Goal: Task Accomplishment & Management: Use online tool/utility

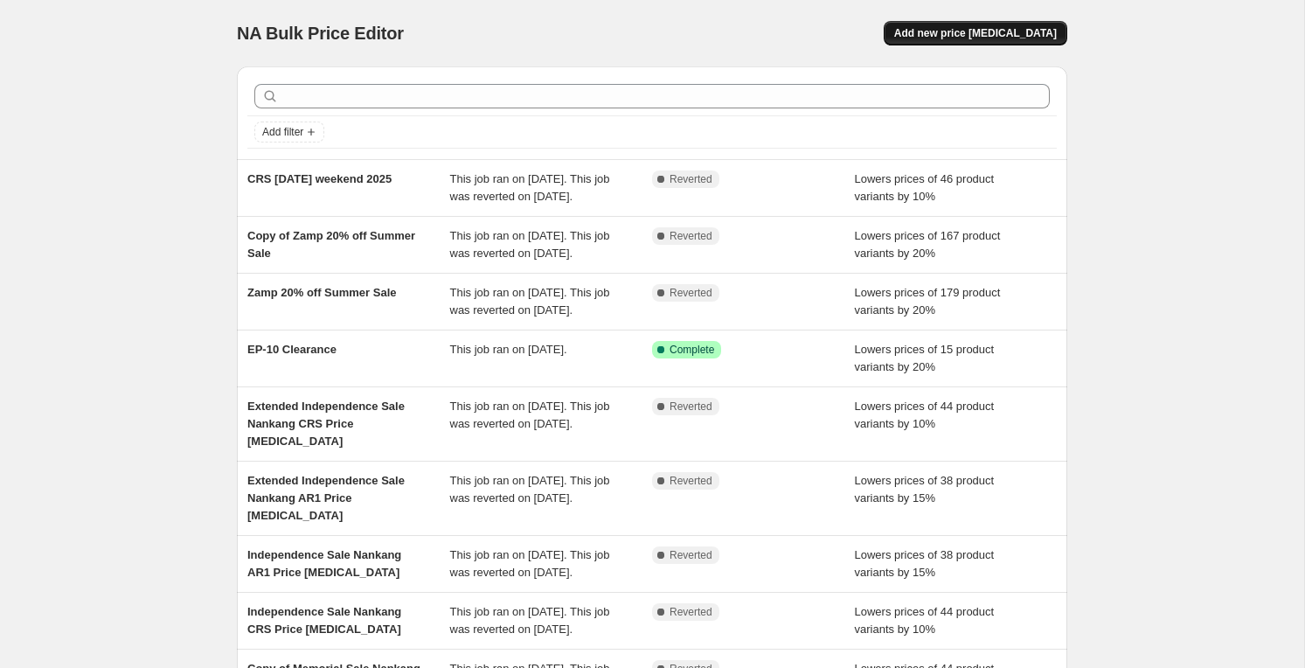
click at [1024, 35] on span "Add new price [MEDICAL_DATA]" at bounding box center [975, 33] width 163 height 14
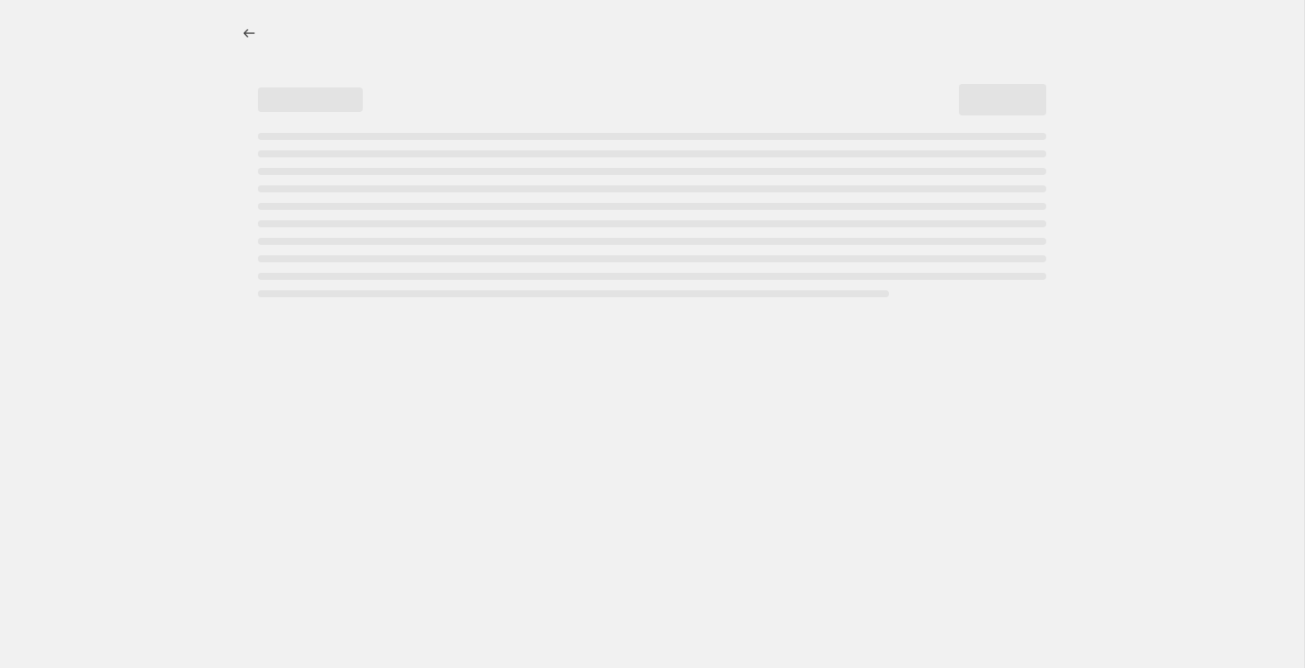
select select "percentage"
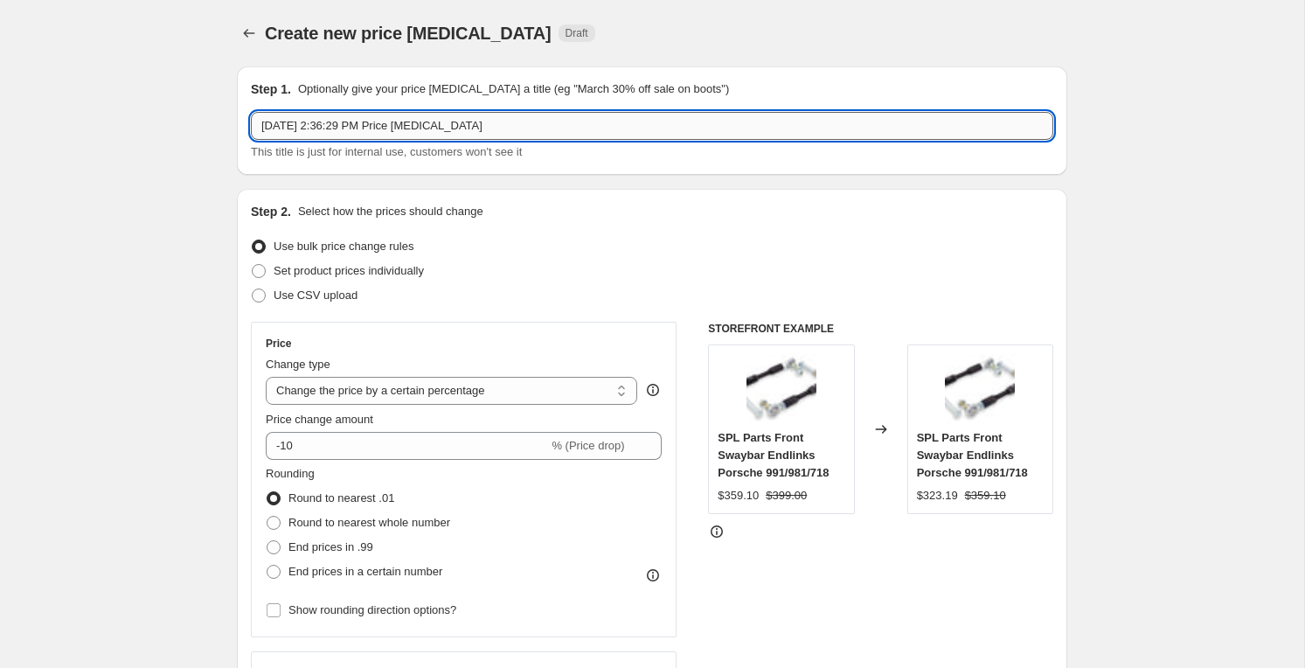
click at [684, 128] on input "[DATE] 2:36:29 PM Price [MEDICAL_DATA]" at bounding box center [652, 126] width 802 height 28
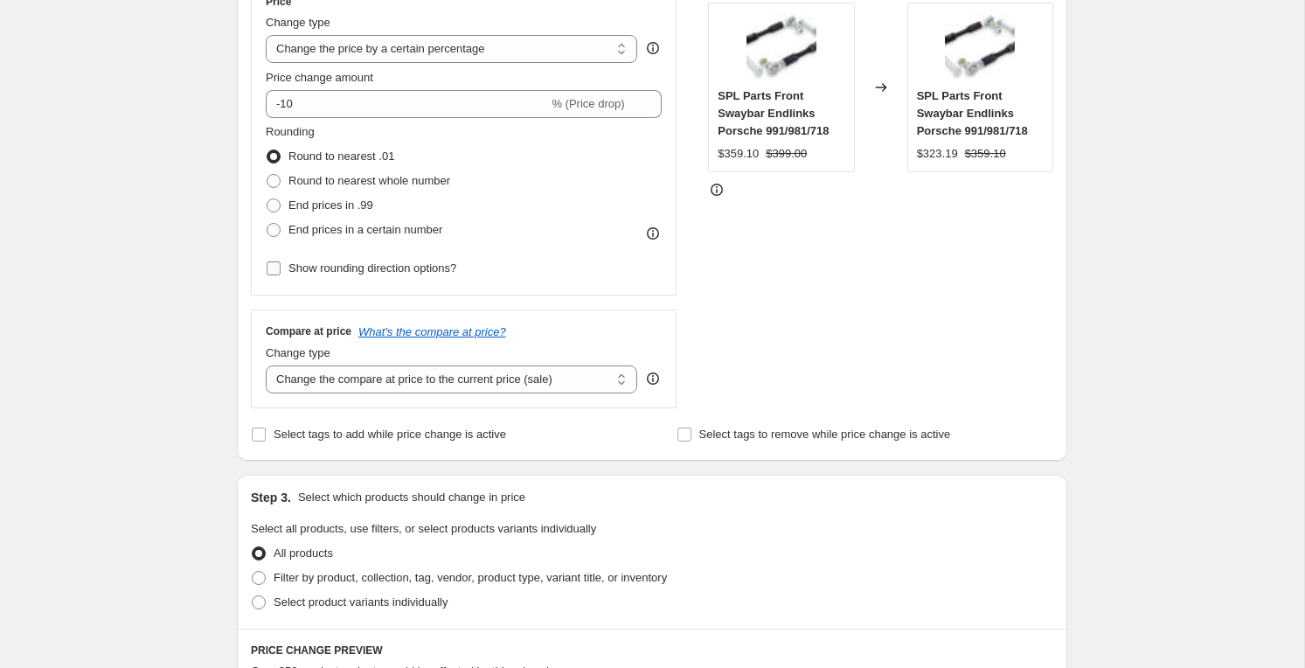
scroll to position [560, 0]
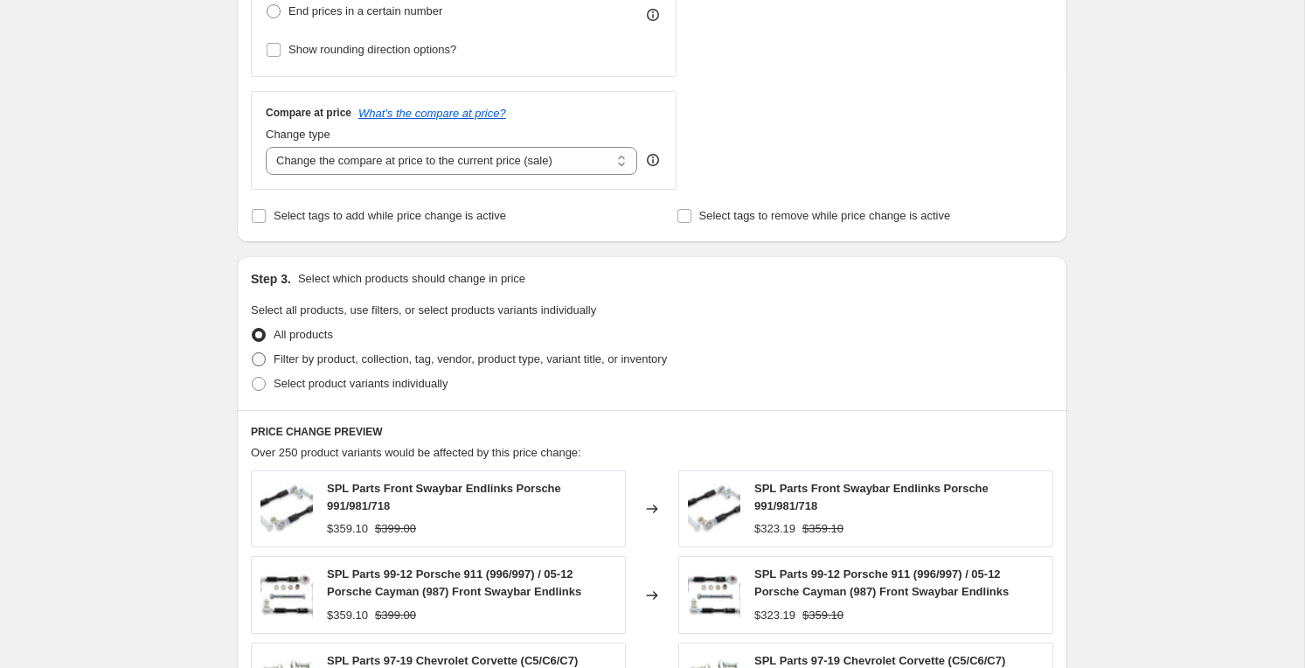
type input "CRS Bimmer Day Sale"
click at [332, 359] on span "Filter by product, collection, tag, vendor, product type, variant title, or inv…" at bounding box center [470, 358] width 393 height 13
click at [253, 353] on input "Filter by product, collection, tag, vendor, product type, variant title, or inv…" at bounding box center [252, 352] width 1 height 1
radio input "true"
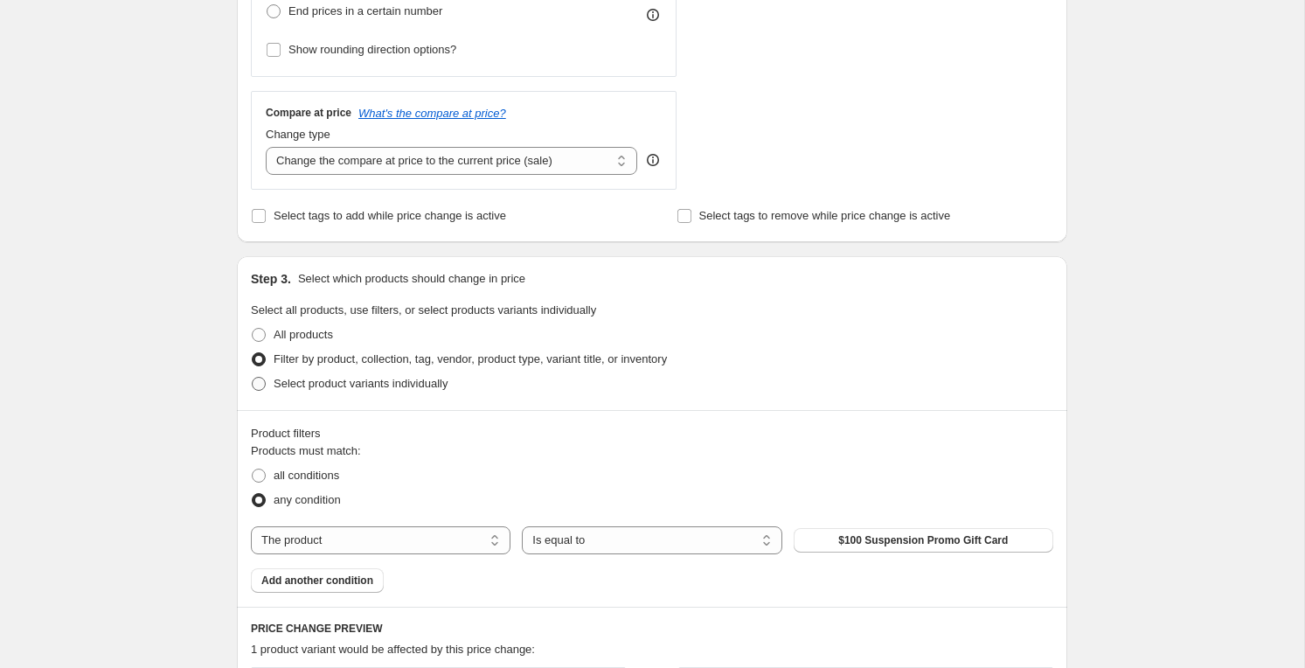
click at [331, 392] on span "Select product variants individually" at bounding box center [361, 383] width 174 height 17
click at [253, 378] on input "Select product variants individually" at bounding box center [252, 377] width 1 height 1
radio input "true"
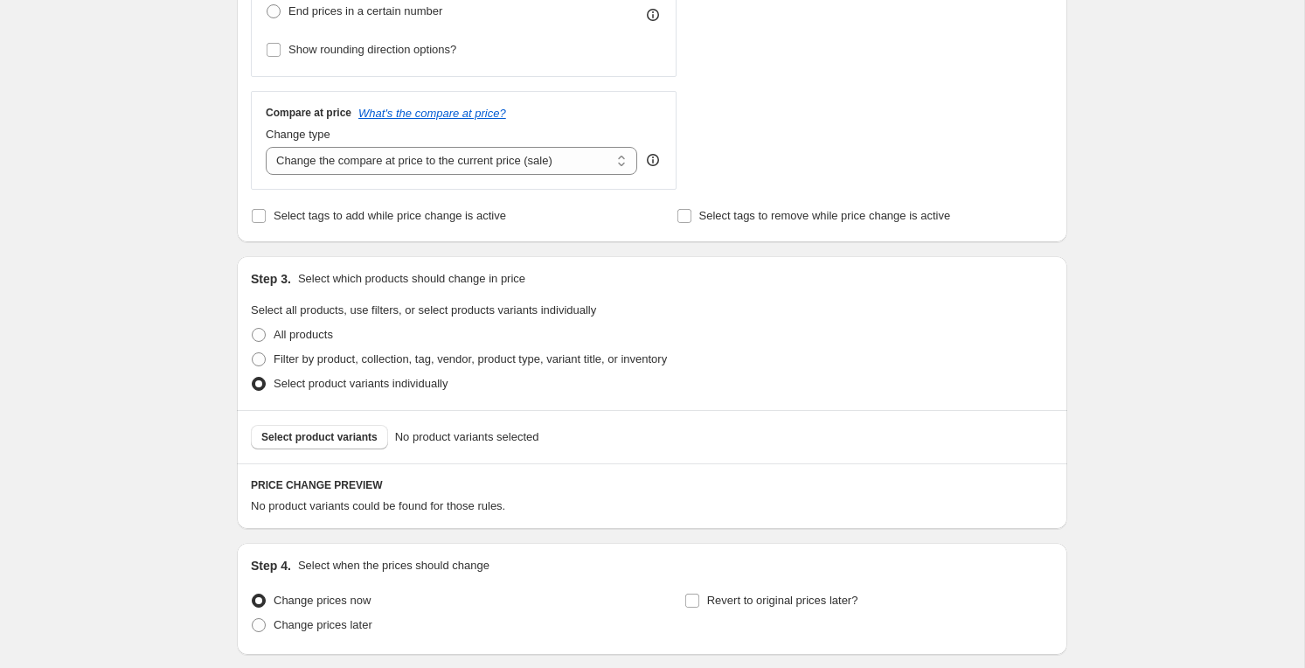
scroll to position [572, 0]
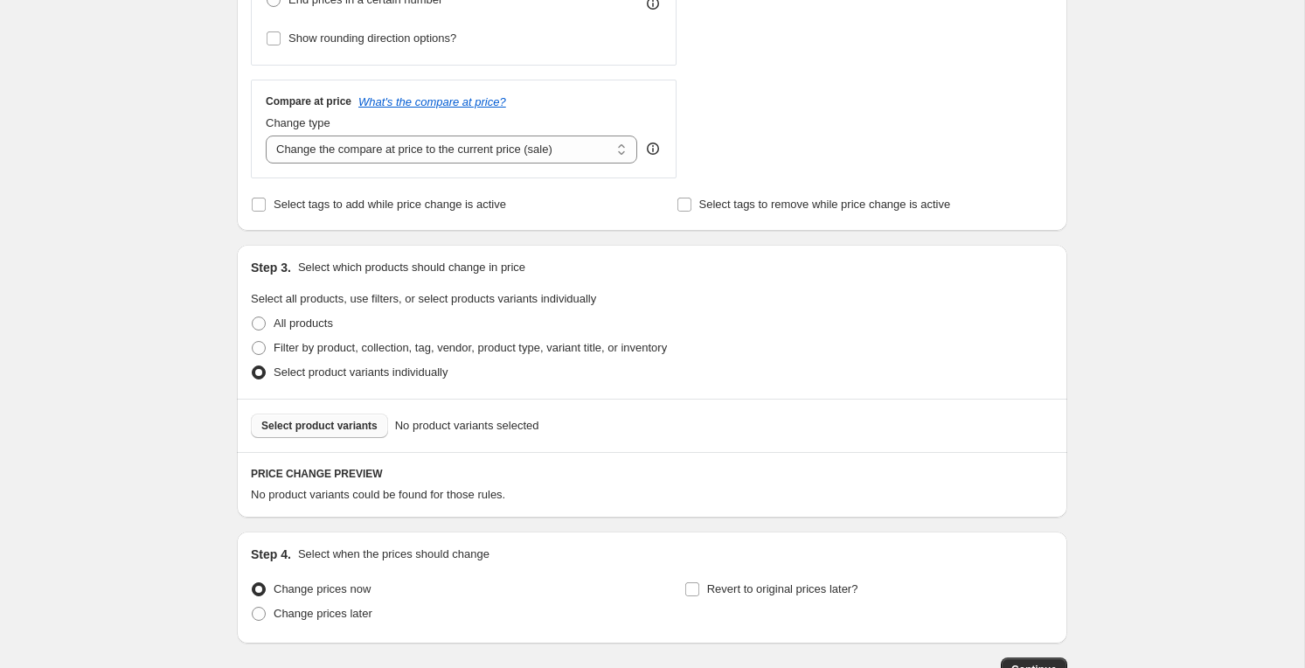
click at [369, 429] on span "Select product variants" at bounding box center [319, 426] width 116 height 14
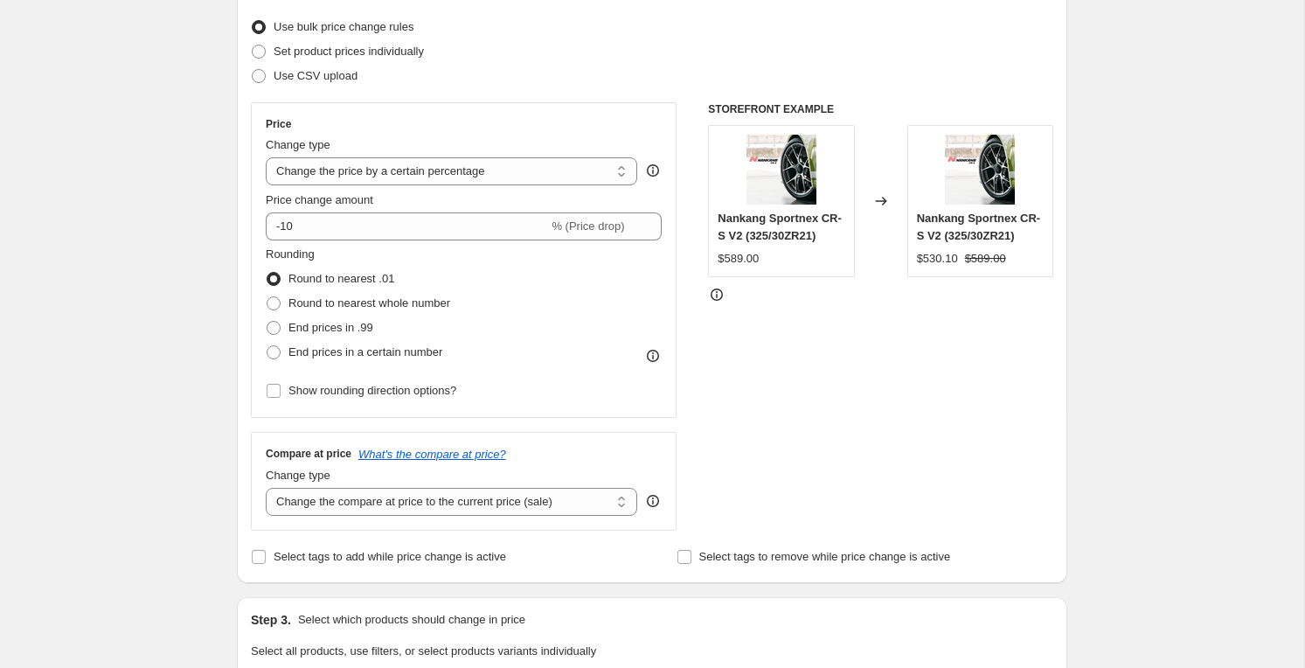
scroll to position [230, 0]
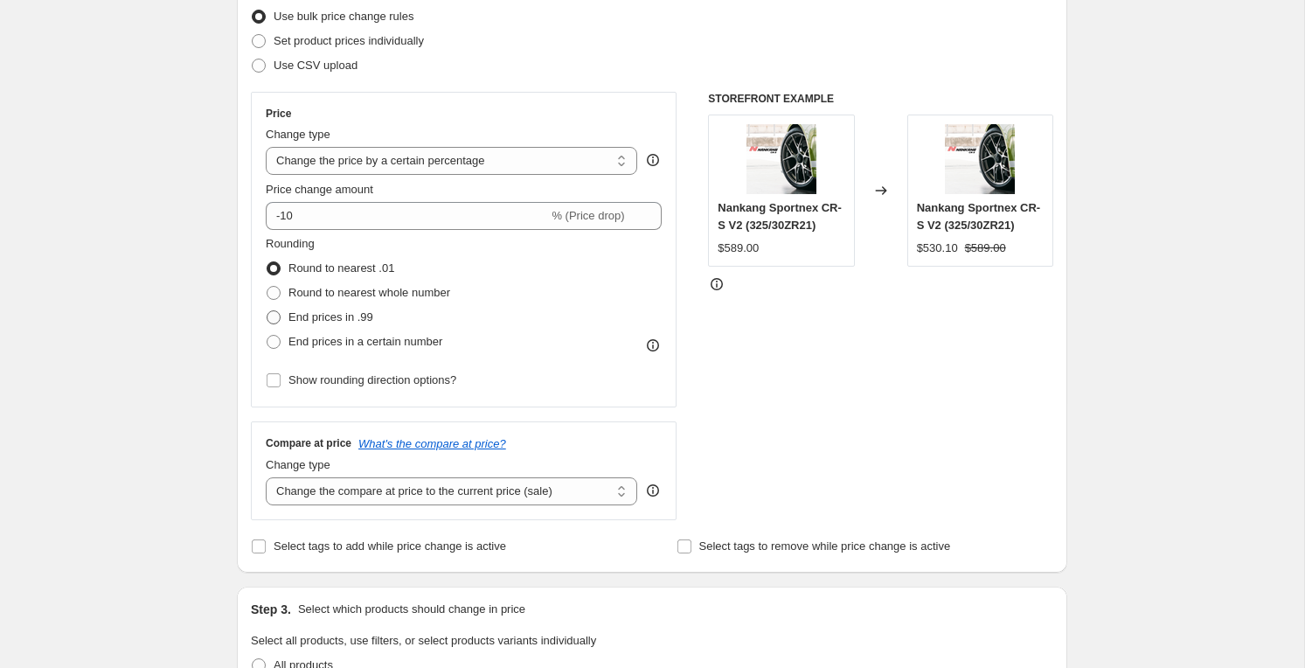
click at [302, 316] on span "End prices in .99" at bounding box center [330, 316] width 85 height 13
click at [267, 311] on input "End prices in .99" at bounding box center [267, 310] width 1 height 1
radio input "true"
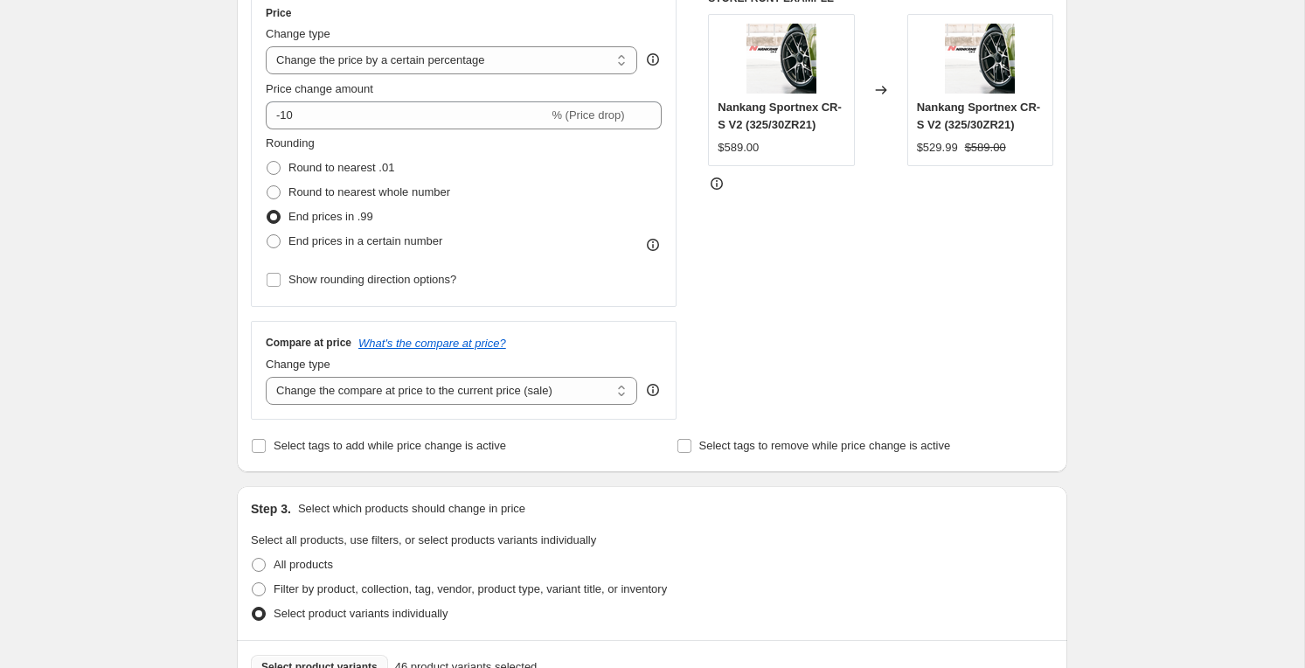
scroll to position [1133, 0]
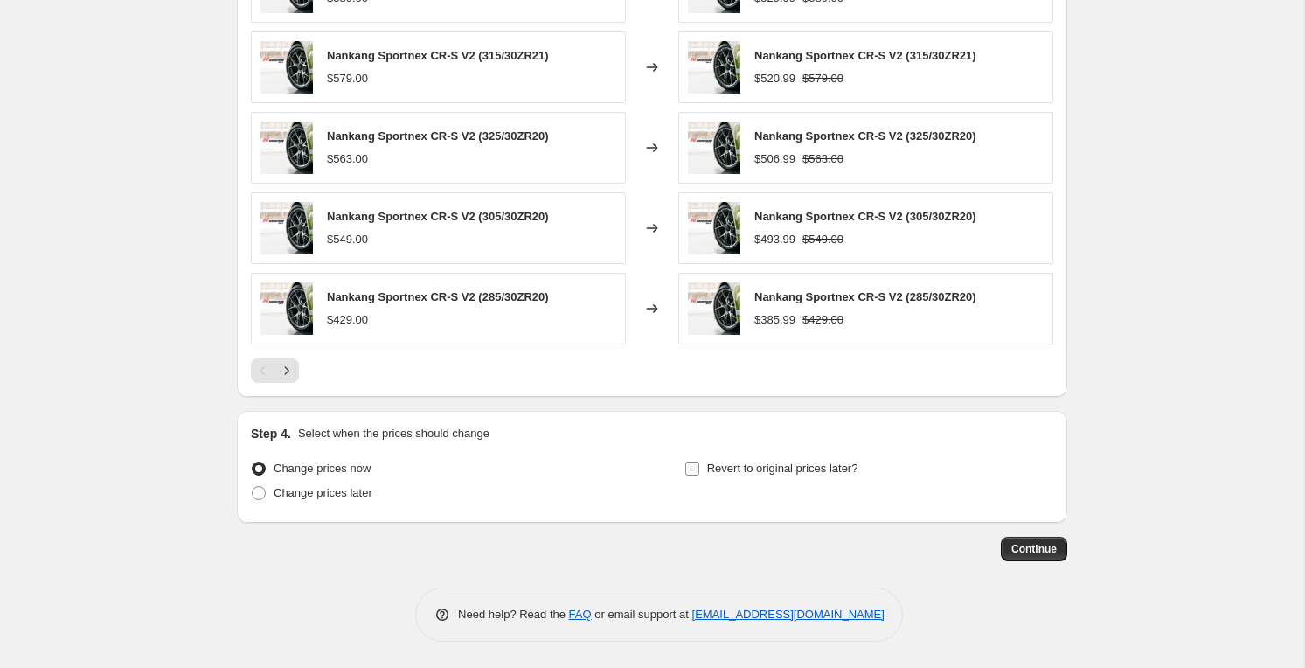
click at [703, 470] on label "Revert to original prices later?" at bounding box center [771, 468] width 174 height 24
click at [699, 470] on input "Revert to original prices later?" at bounding box center [692, 469] width 14 height 14
checkbox input "true"
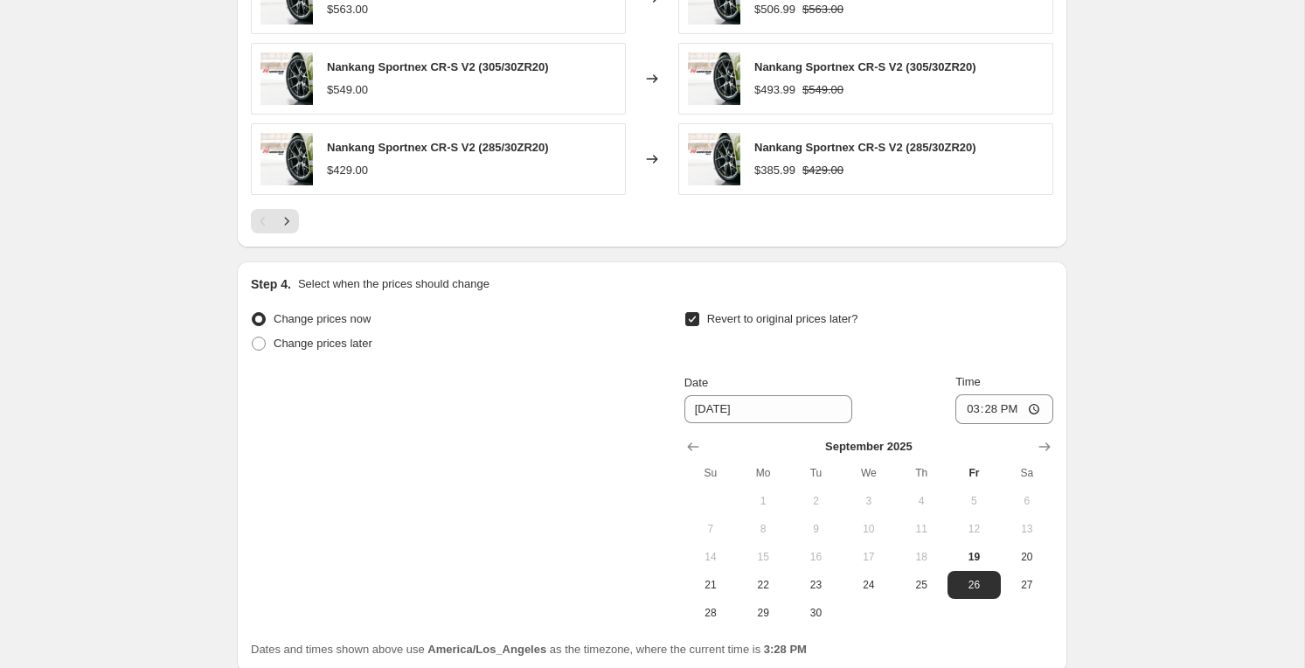
scroll to position [1305, 0]
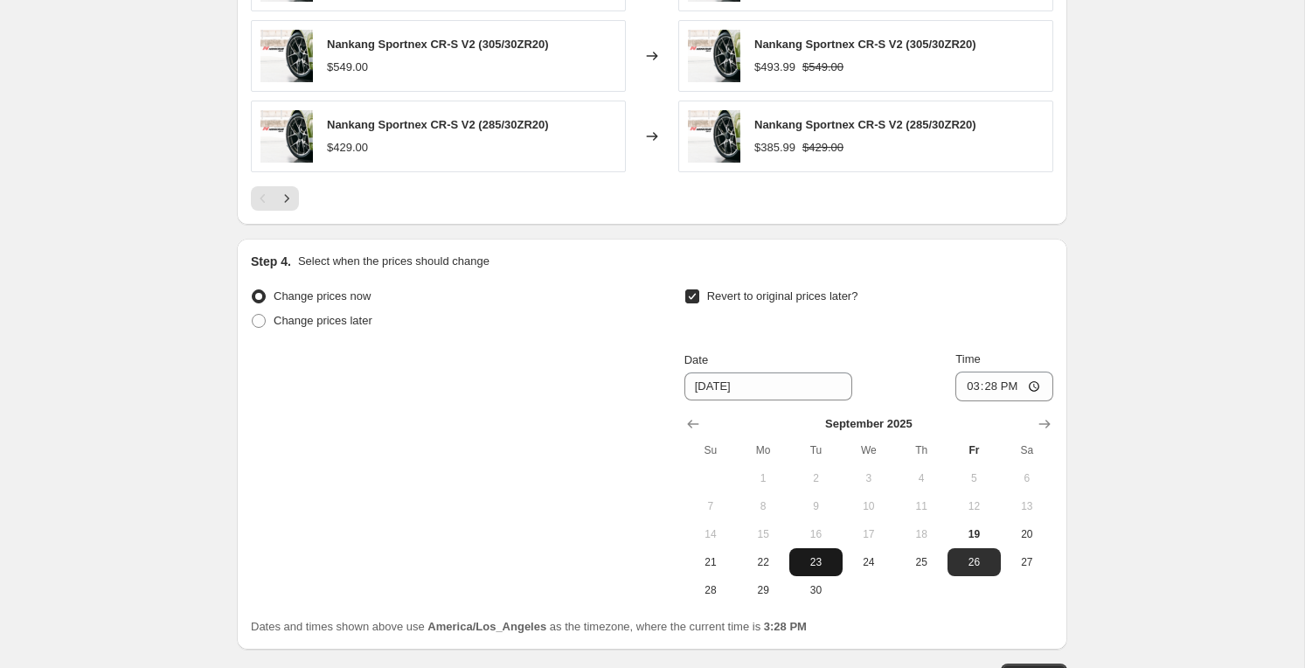
click at [813, 565] on span "23" at bounding box center [815, 562] width 38 height 14
click at [765, 568] on span "22" at bounding box center [763, 562] width 38 height 14
type input "[DATE]"
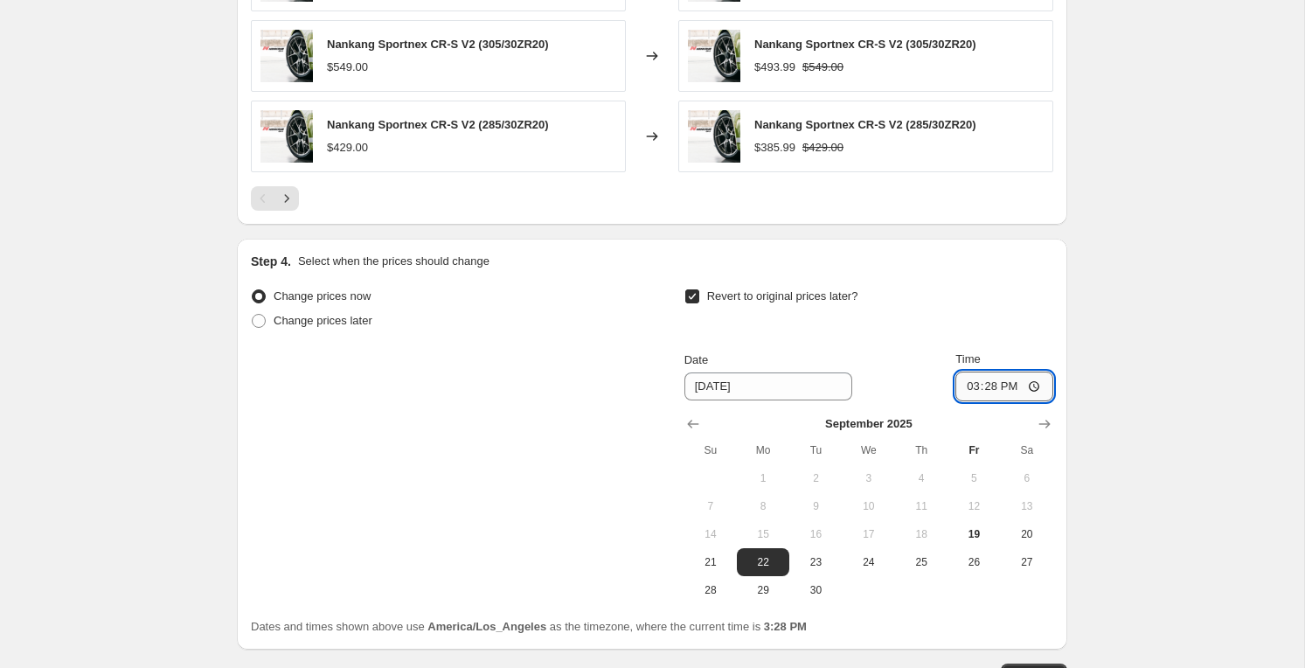
click at [986, 384] on input "15:28" at bounding box center [1004, 387] width 98 height 30
click at [990, 386] on input "15:28" at bounding box center [1004, 387] width 98 height 30
click at [972, 389] on input "15:28" at bounding box center [1004, 387] width 98 height 30
type input "00:00"
click at [1019, 309] on div "Revert to original prices later?" at bounding box center [868, 310] width 369 height 52
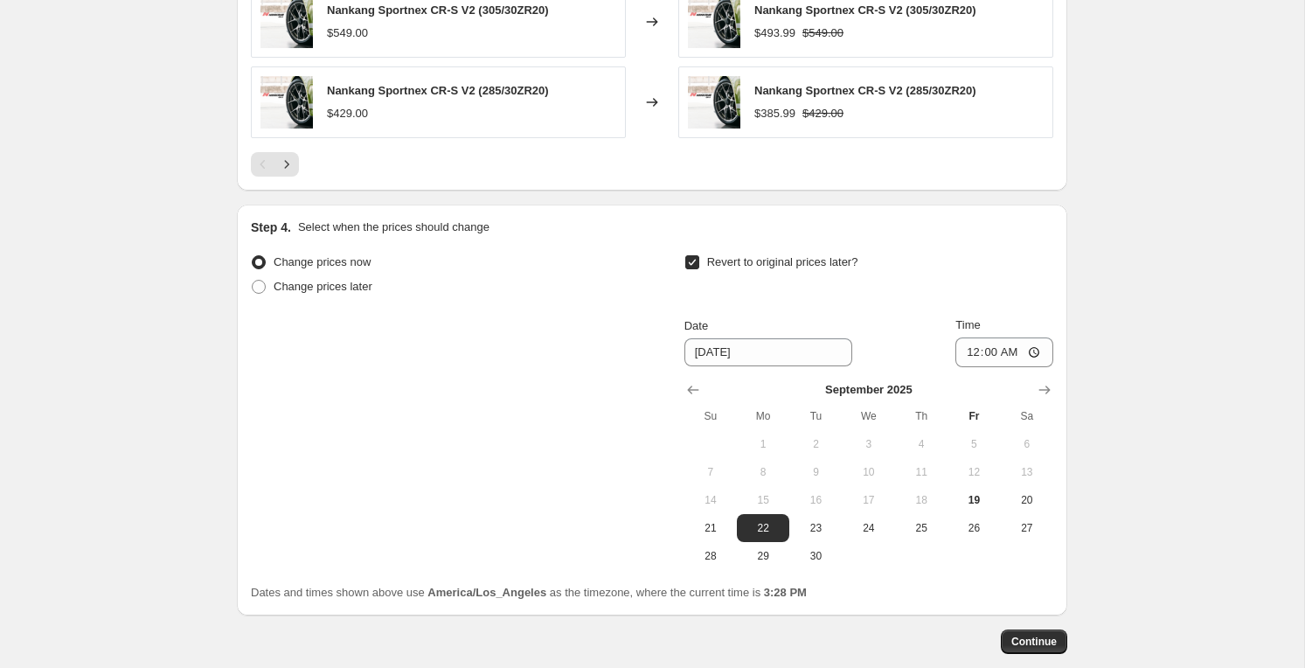
scroll to position [1351, 0]
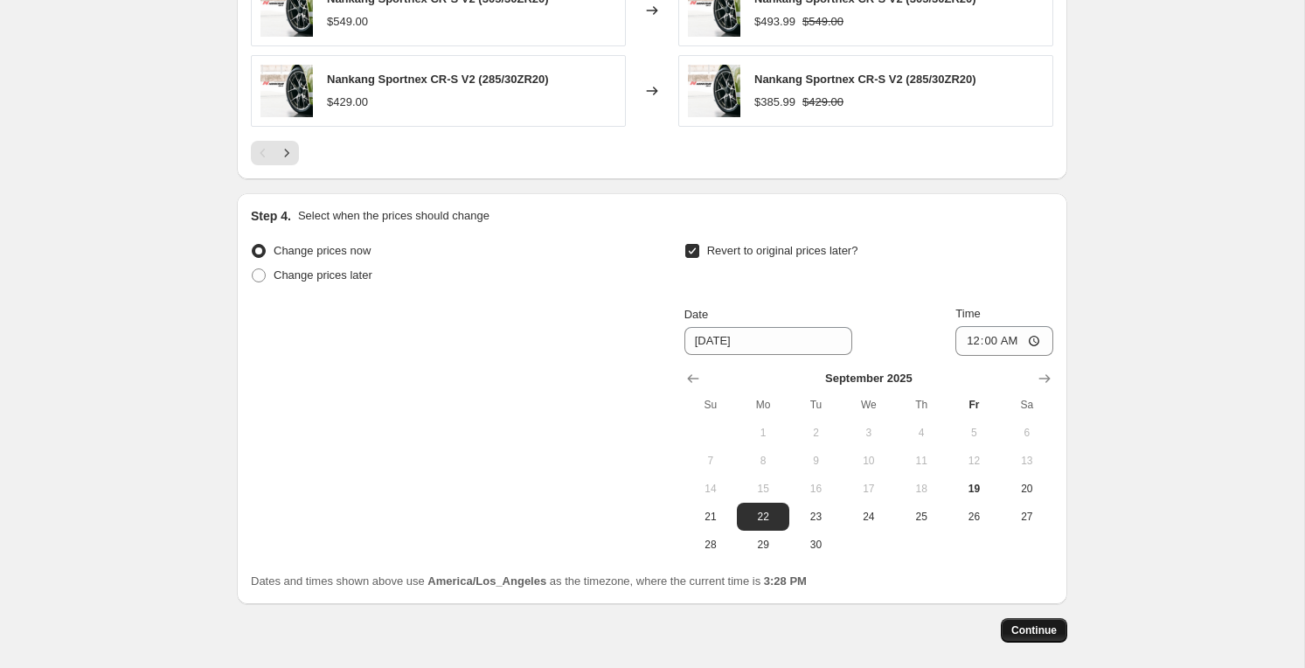
click at [1050, 629] on span "Continue" at bounding box center [1033, 630] width 45 height 14
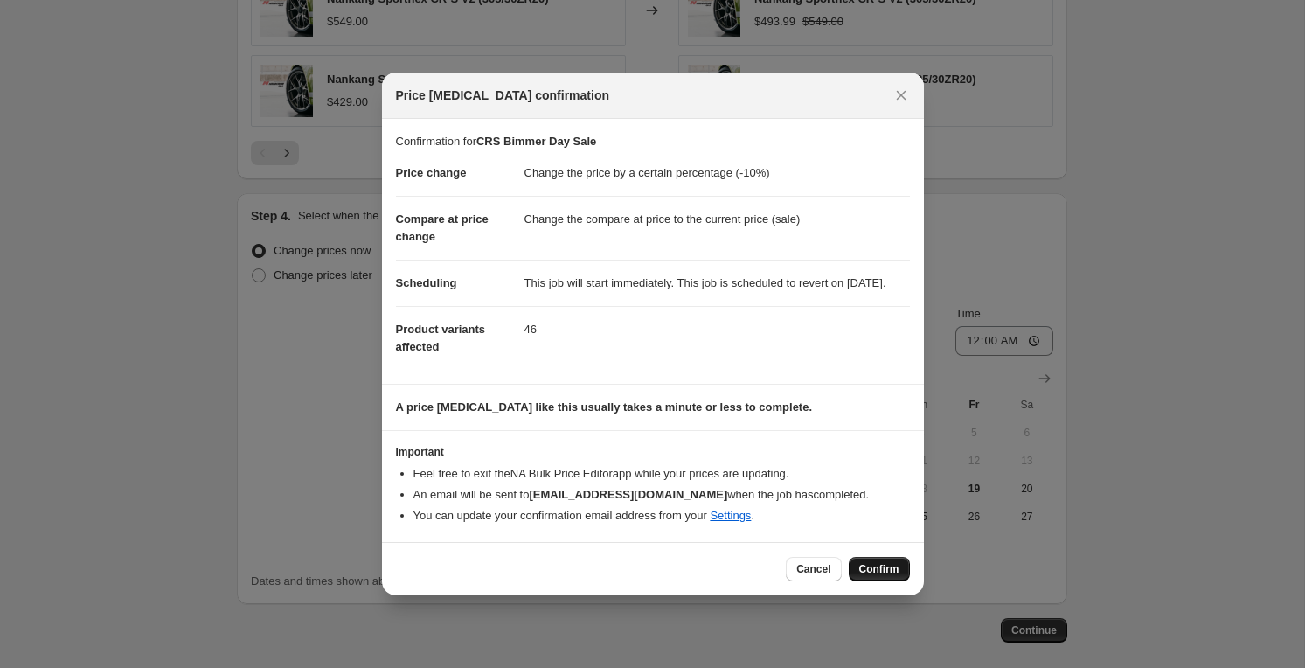
click at [876, 568] on button "Confirm" at bounding box center [879, 569] width 61 height 24
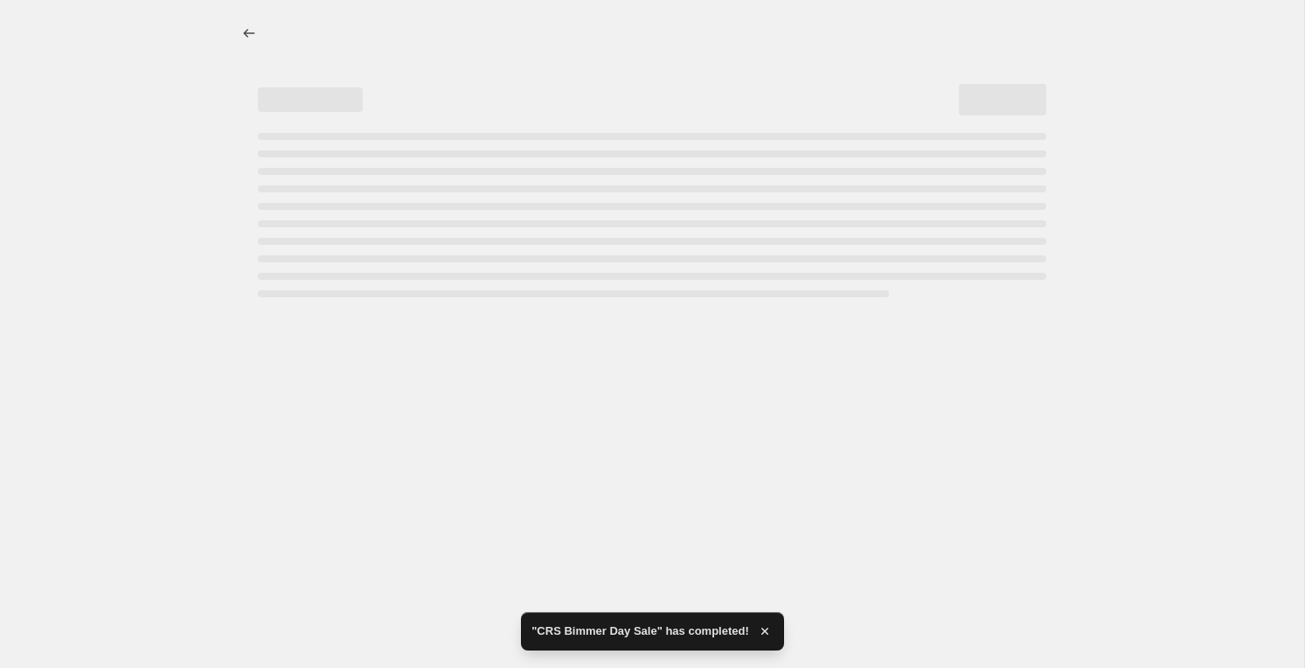
select select "percentage"
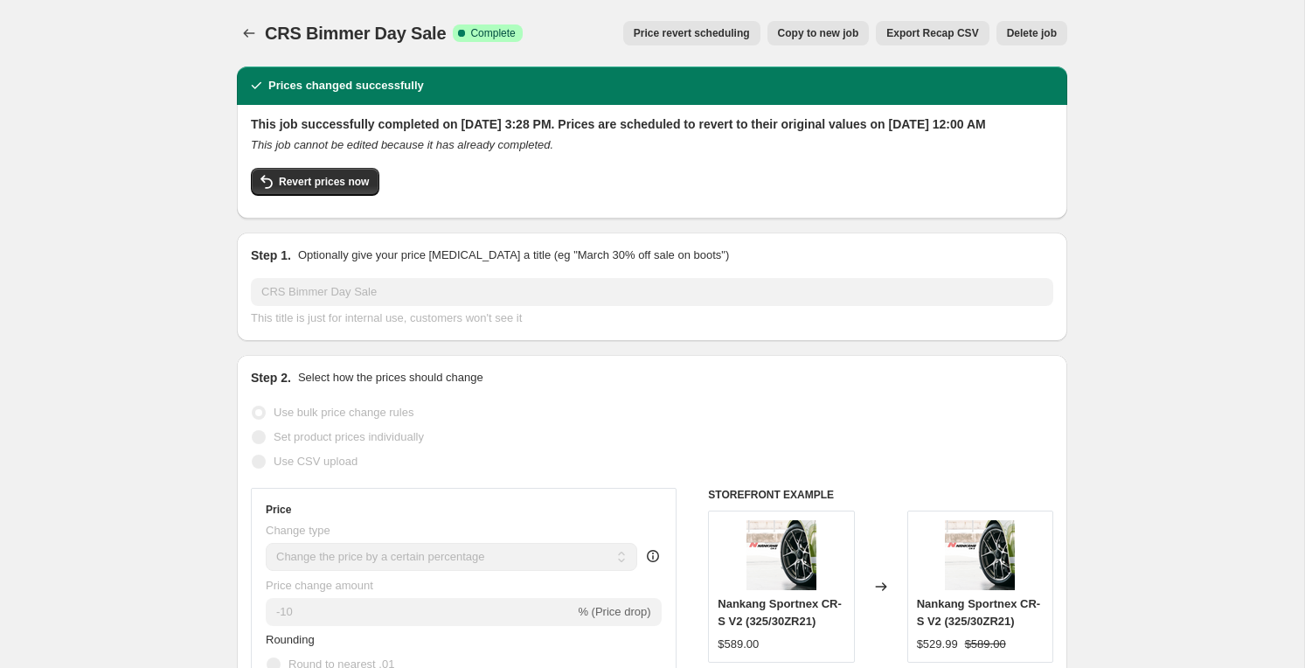
click at [829, 37] on span "Copy to new job" at bounding box center [818, 33] width 81 height 14
select select "percentage"
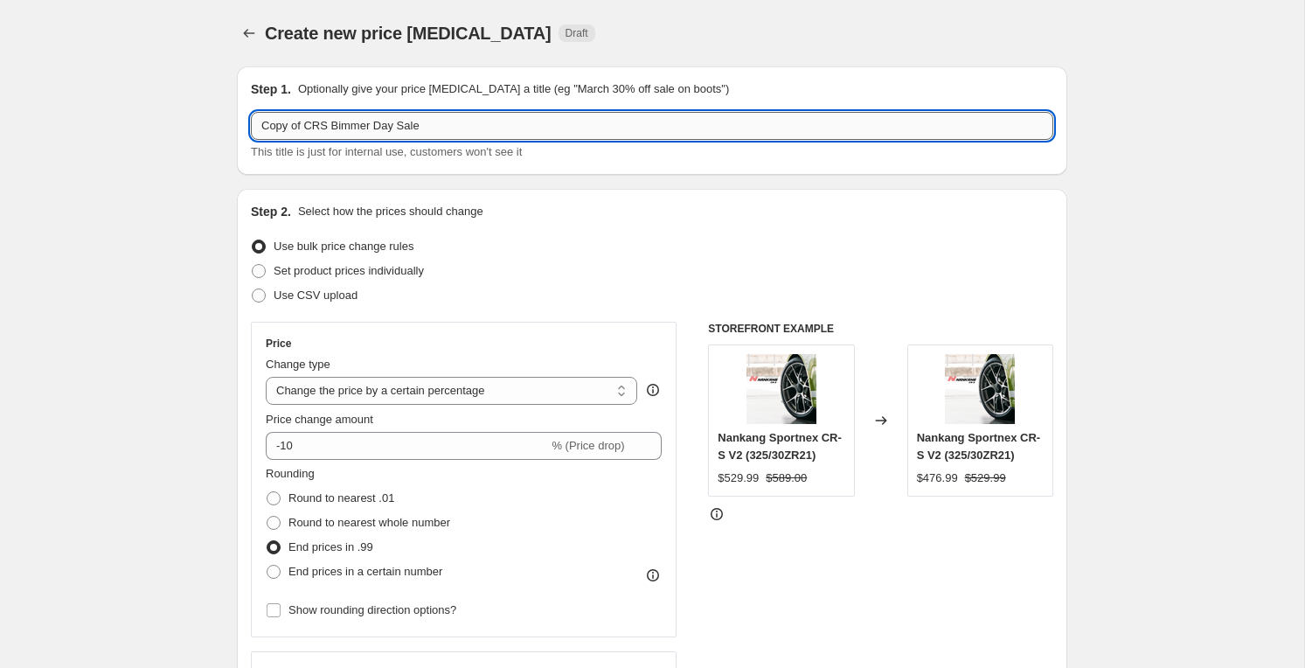
drag, startPoint x: 305, startPoint y: 130, endPoint x: 328, endPoint y: 129, distance: 22.7
click at [328, 129] on input "Copy of CRS Bimmer Day Sale" at bounding box center [652, 126] width 802 height 28
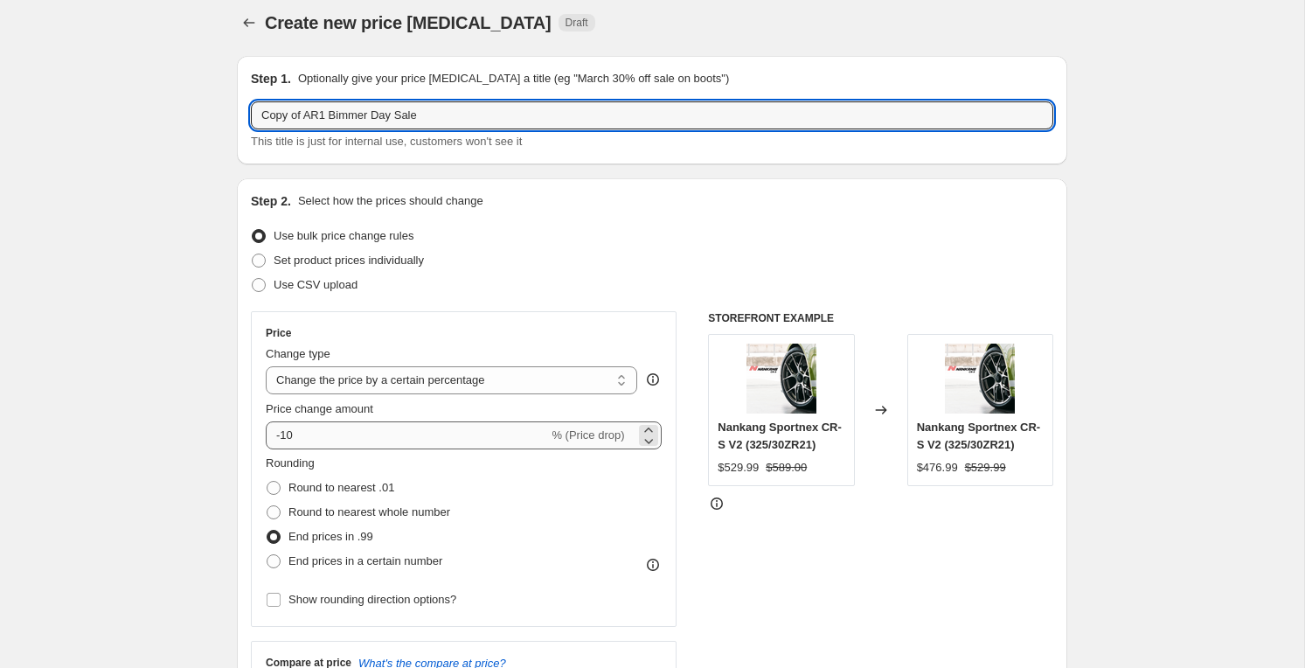
type input "Copy of AR1 Bimmer Day Sale"
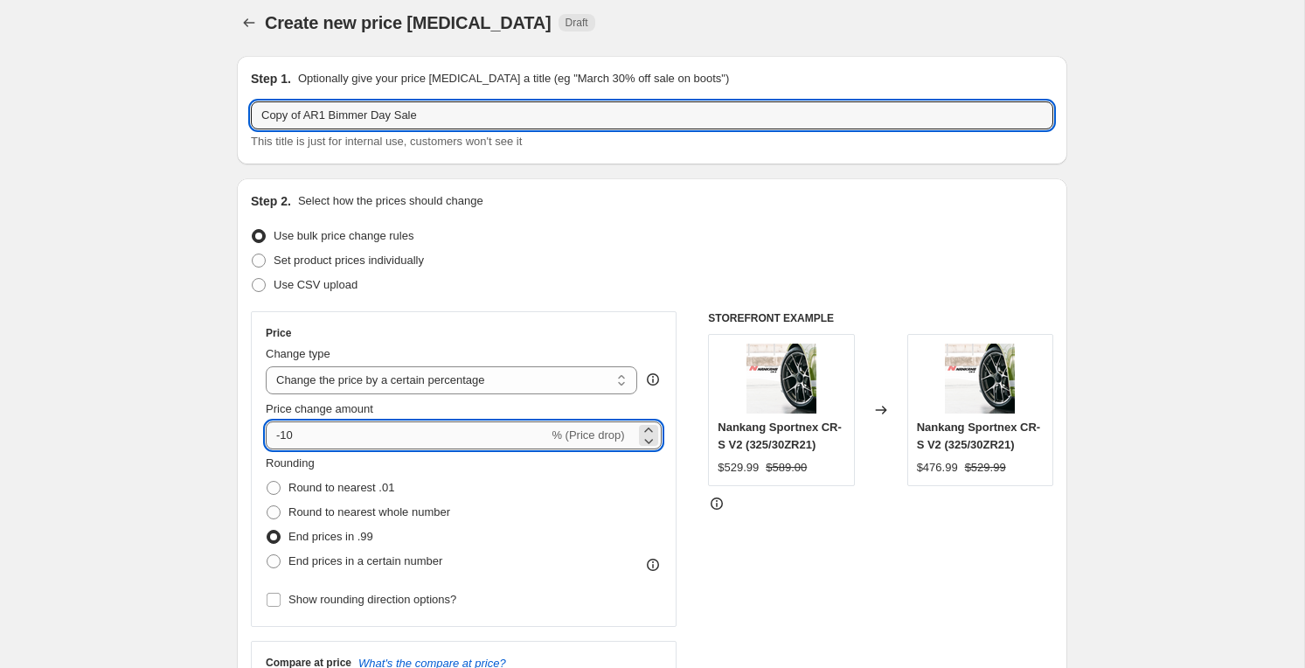
click at [321, 429] on input "-10" at bounding box center [407, 435] width 282 height 28
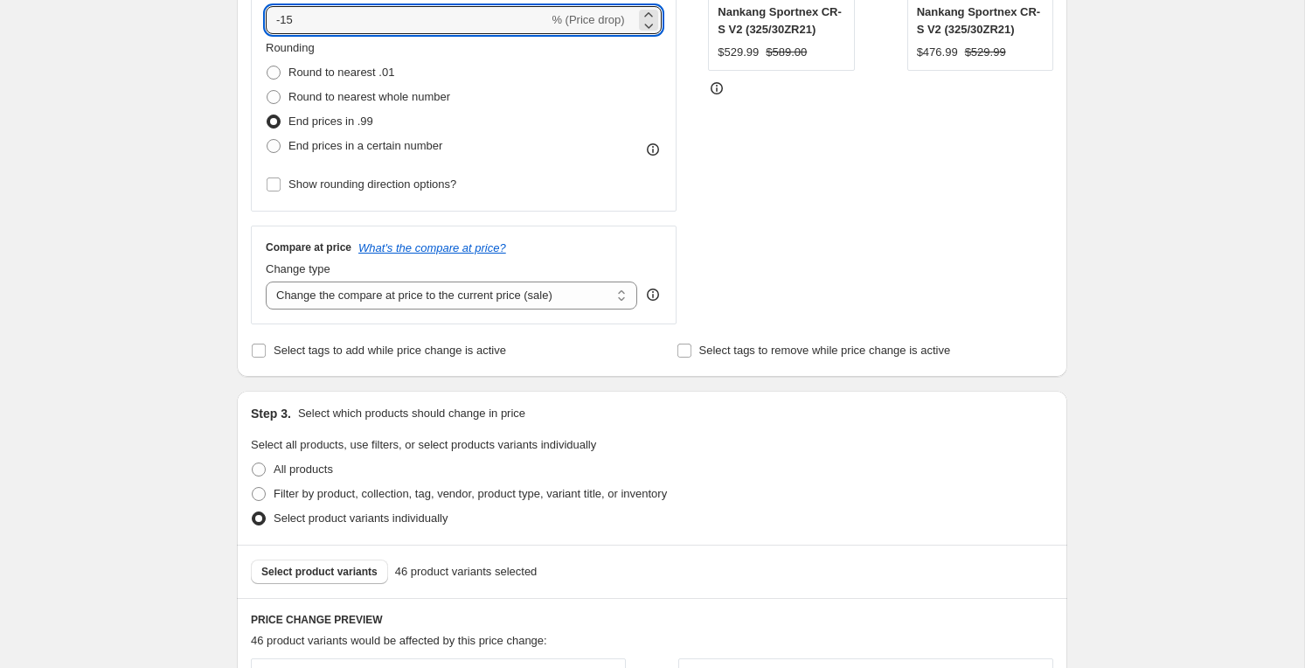
scroll to position [643, 0]
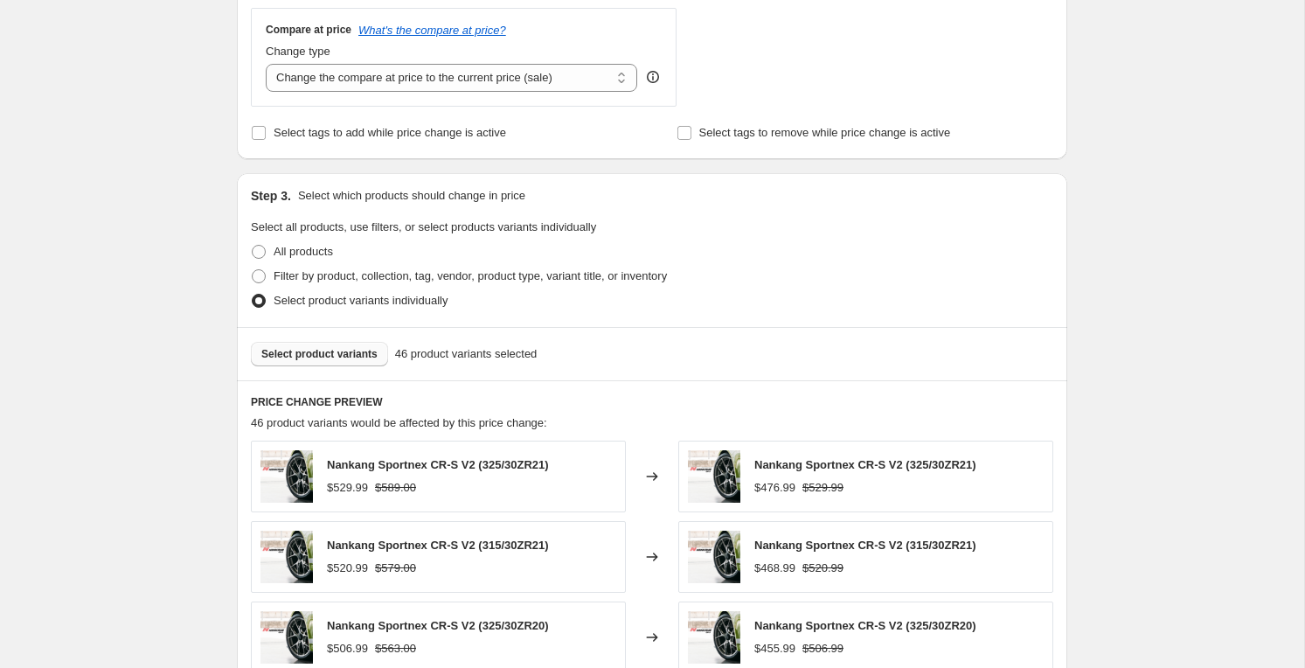
type input "-15"
click at [342, 349] on span "Select product variants" at bounding box center [319, 354] width 116 height 14
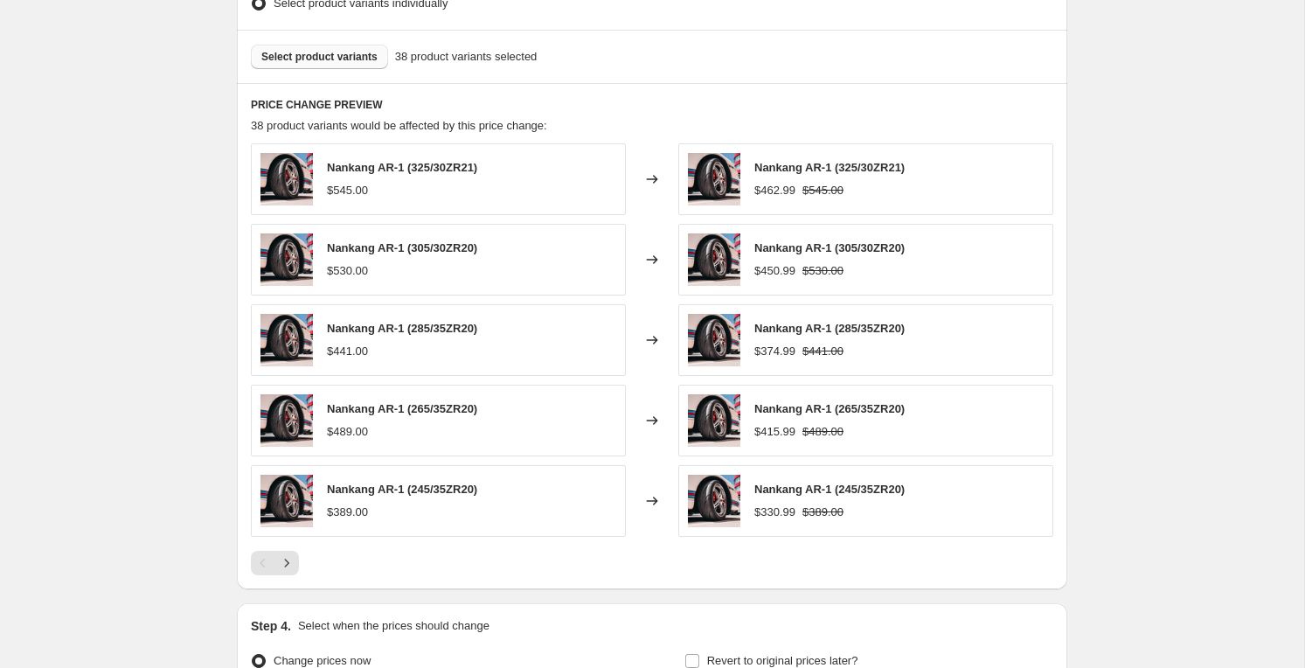
scroll to position [1133, 0]
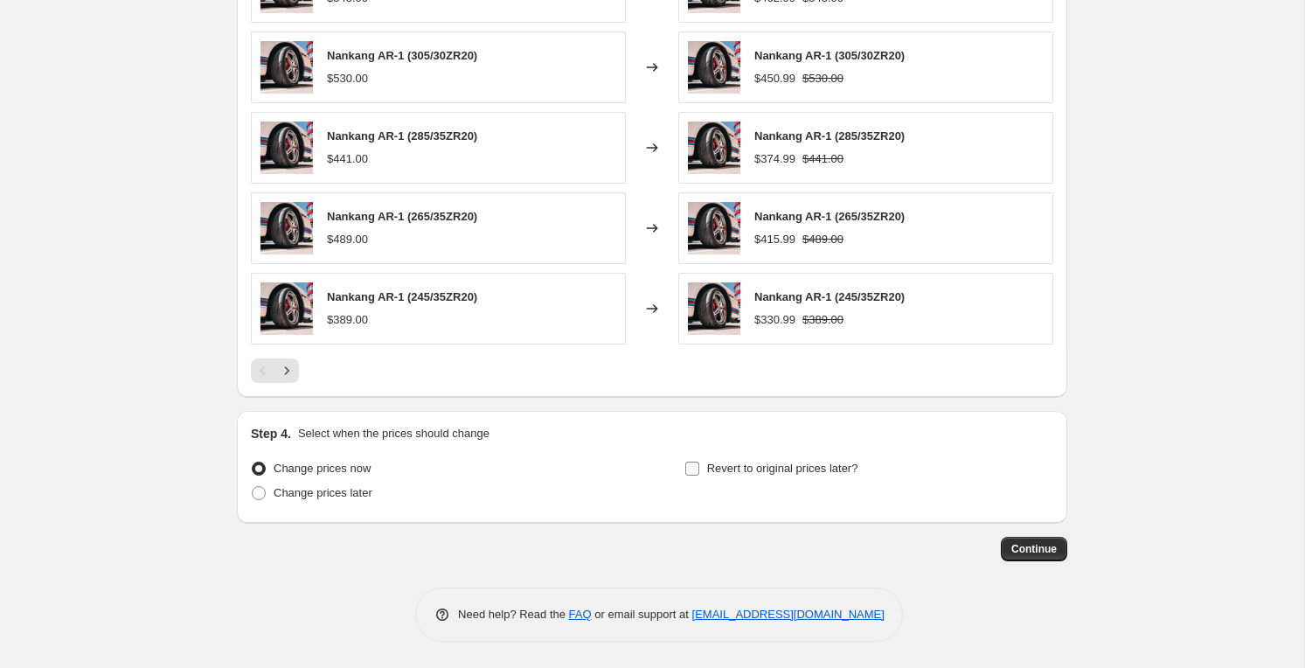
click at [699, 466] on span at bounding box center [692, 469] width 16 height 16
click at [699, 466] on input "Revert to original prices later?" at bounding box center [692, 469] width 14 height 14
checkbox input "true"
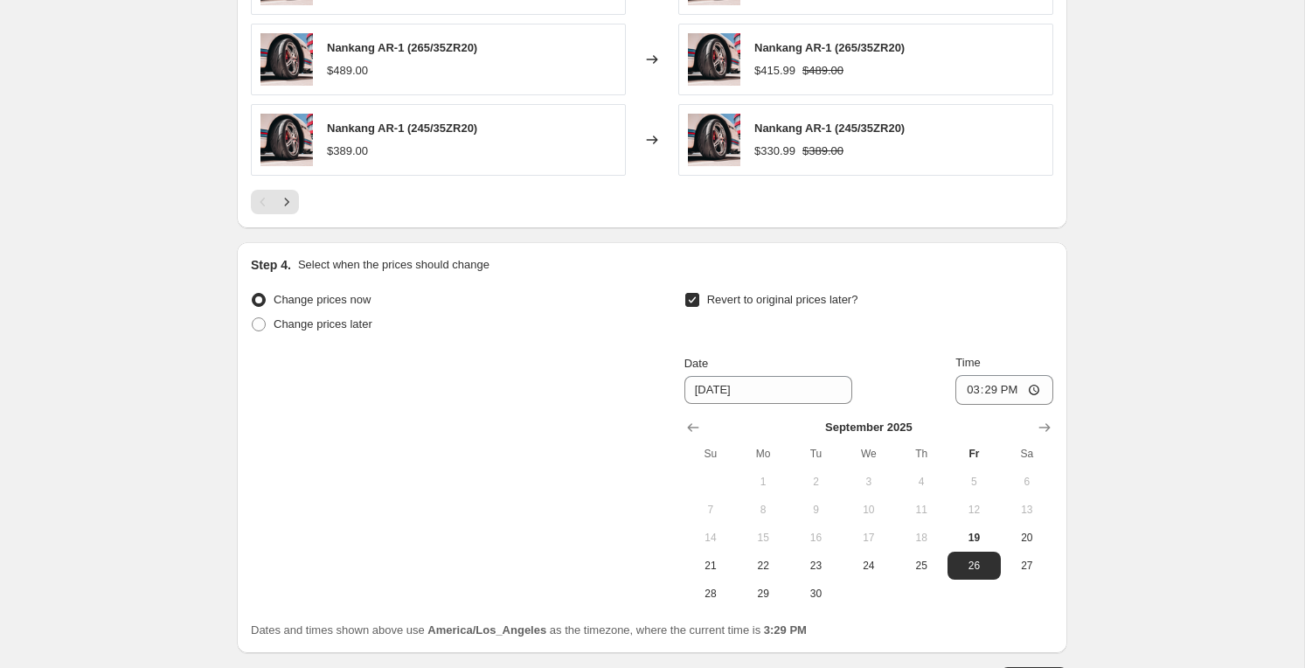
scroll to position [1408, 0]
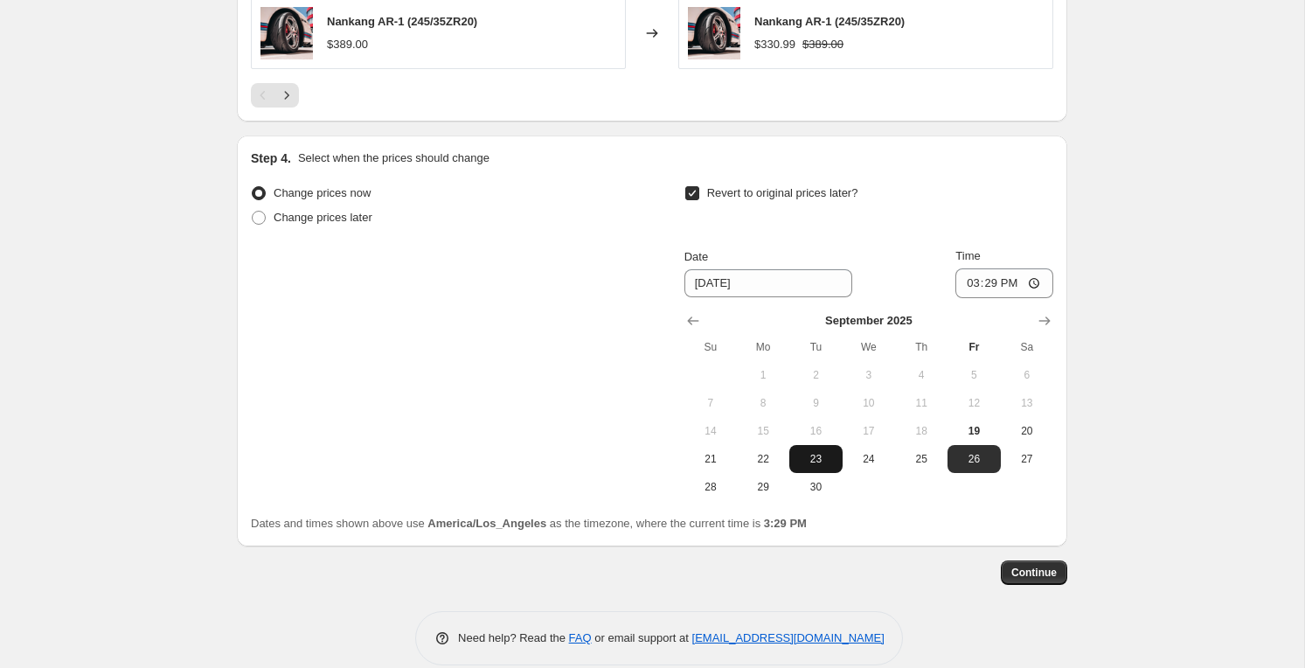
click at [821, 462] on span "23" at bounding box center [815, 459] width 38 height 14
type input "[DATE]"
click at [959, 284] on input "15:29" at bounding box center [1004, 283] width 98 height 30
type input "00:00"
click at [1041, 580] on button "Continue" at bounding box center [1034, 572] width 66 height 24
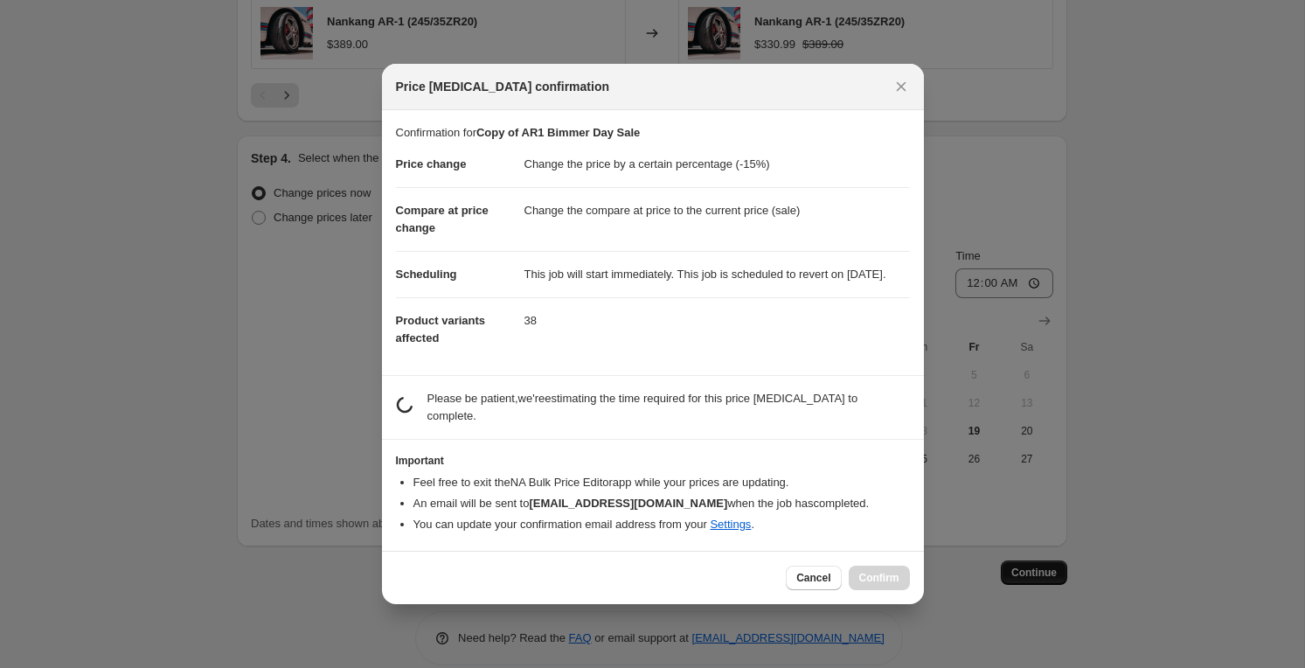
scroll to position [0, 0]
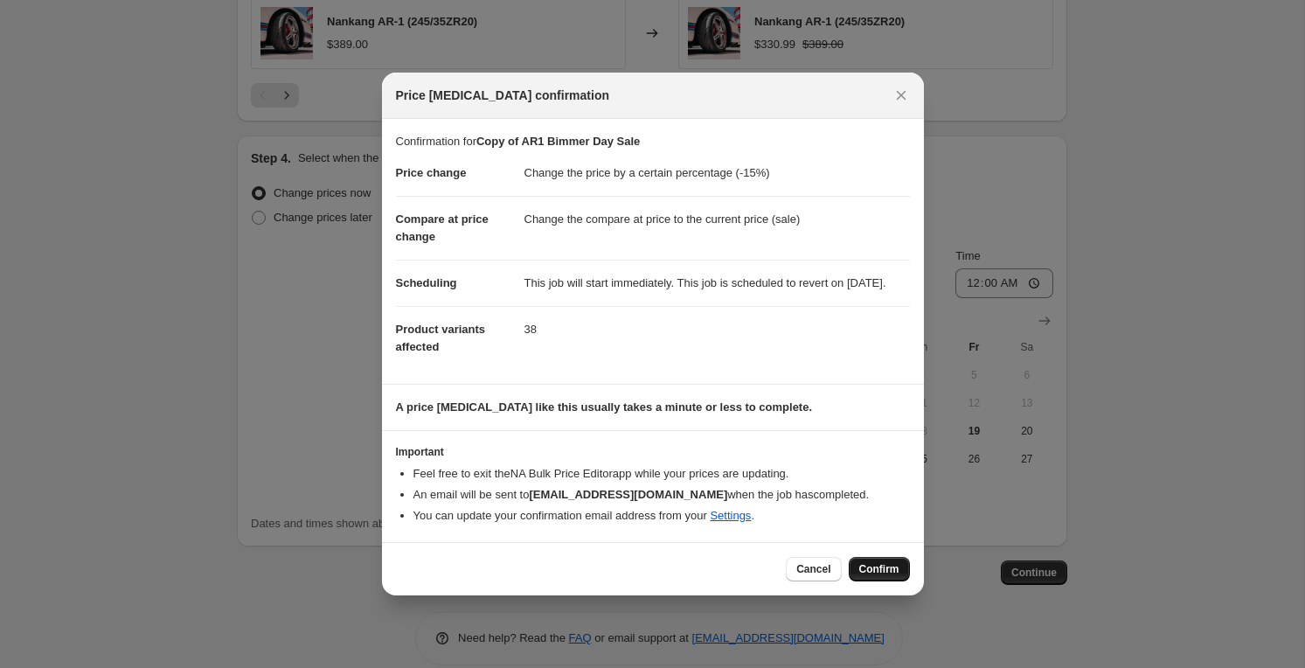
click at [859, 573] on span "Confirm" at bounding box center [879, 569] width 40 height 14
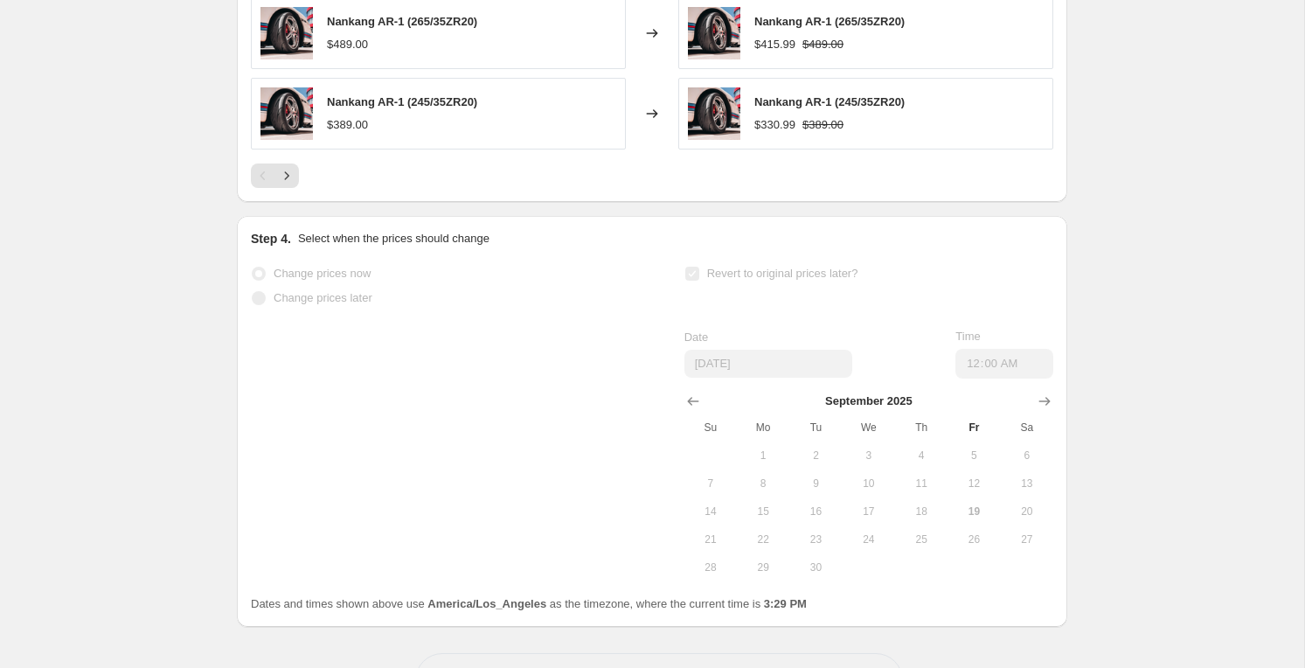
scroll to position [1454, 0]
select select "percentage"
